Goal: Go to known website: Go to known website

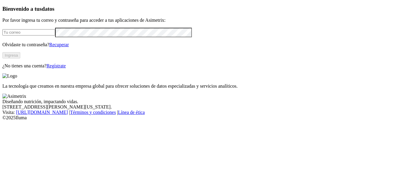
click at [44, 35] on input "email" at bounding box center [28, 32] width 53 height 6
type input "[PERSON_NAME][EMAIL_ADDRESS][PERSON_NAME][DOMAIN_NAME]"
click input "submit" at bounding box center [0, 0] width 0 height 0
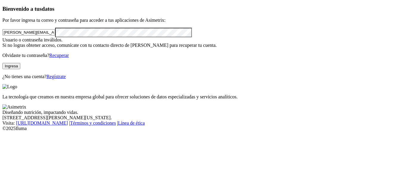
click at [20, 69] on button "Ingresa" at bounding box center [11, 66] width 18 height 6
click at [8, 55] on div "Bienvenido a tus datos Por favor ingresa tu correo y contraseña para acceder a …" at bounding box center [203, 43] width 402 height 74
click input "submit" at bounding box center [0, 0] width 0 height 0
